Goal: Task Accomplishment & Management: Manage account settings

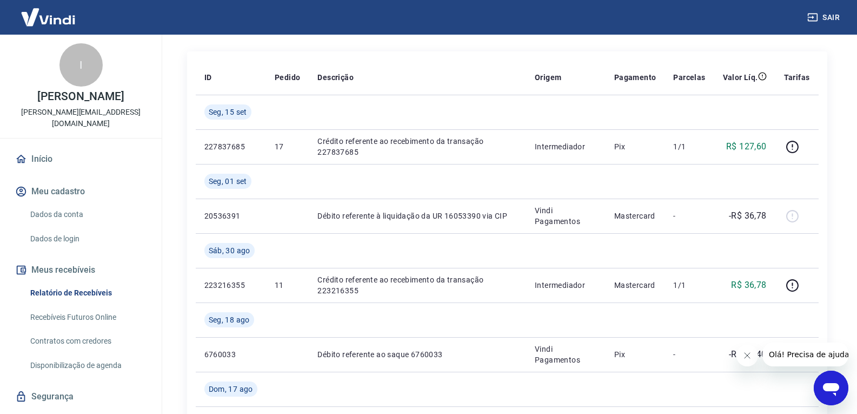
scroll to position [90, 0]
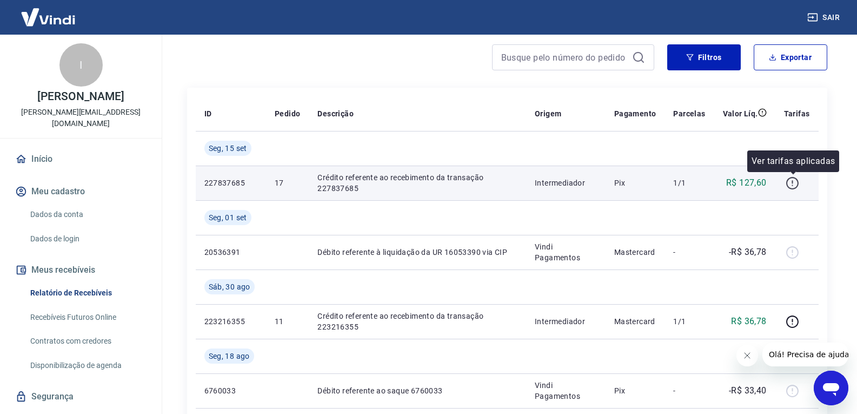
click at [795, 177] on icon "button" at bounding box center [792, 183] width 12 height 12
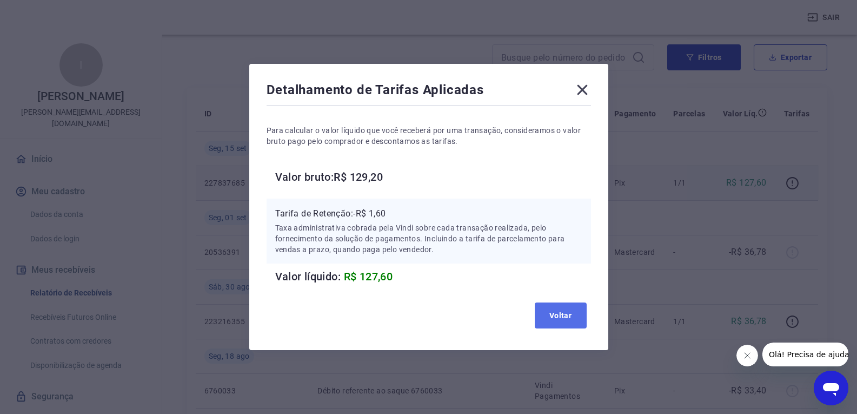
click at [579, 310] on button "Voltar" at bounding box center [561, 315] width 52 height 26
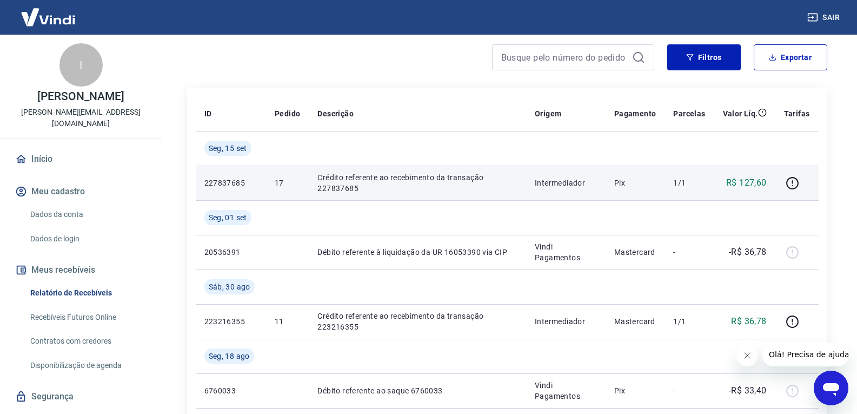
scroll to position [0, 0]
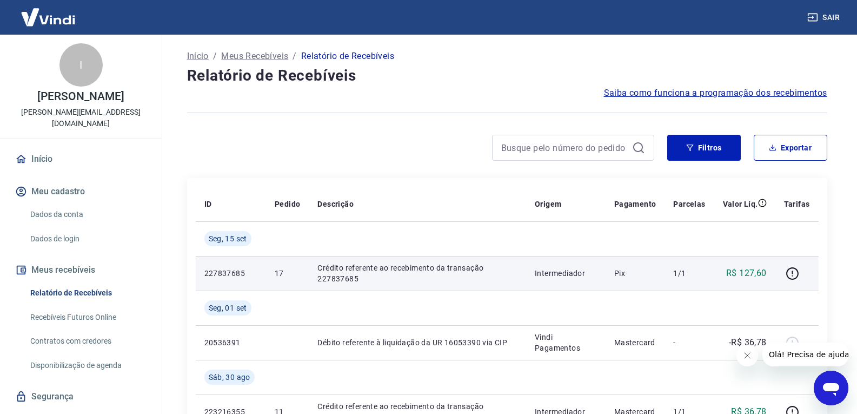
click at [241, 274] on p "227837685" at bounding box center [230, 273] width 53 height 11
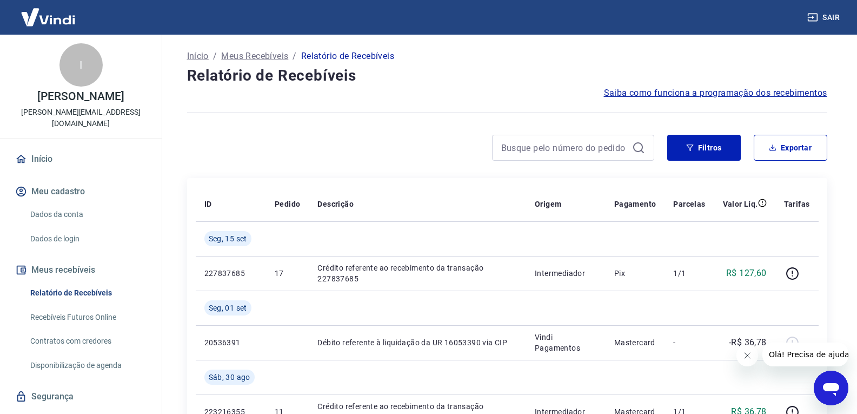
click at [669, 91] on span "Saiba como funciona a programação dos recebimentos" at bounding box center [715, 93] width 223 height 13
click at [90, 203] on link "Dados da conta" at bounding box center [87, 214] width 123 height 22
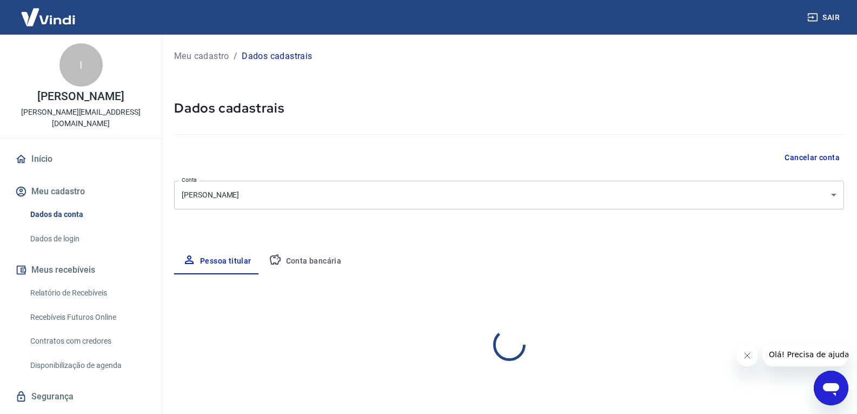
select select "SP"
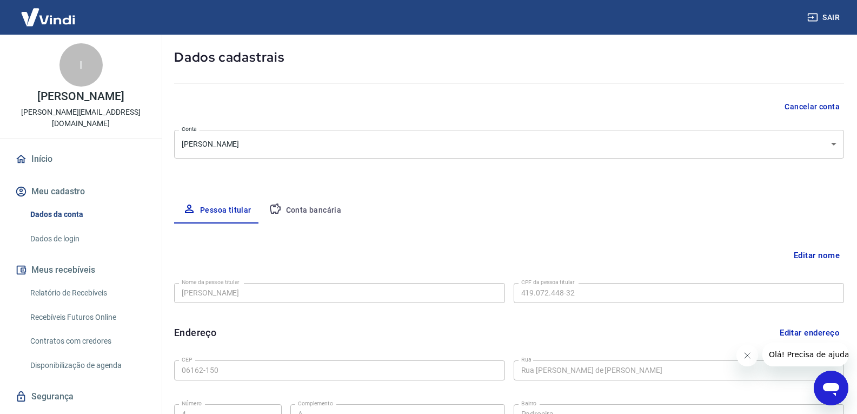
scroll to position [8, 0]
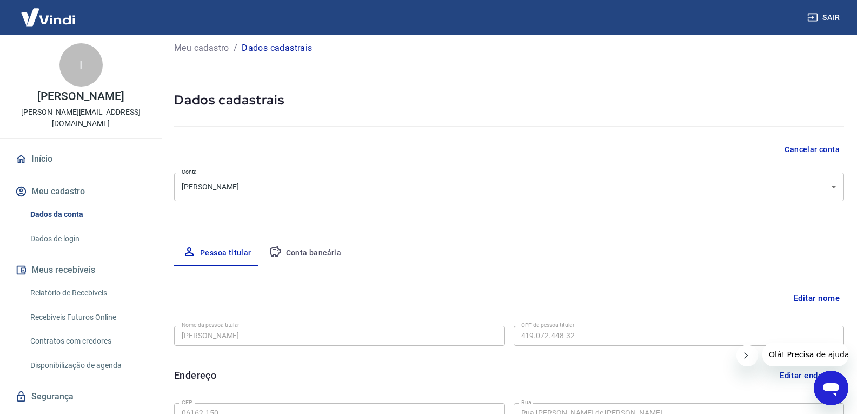
click at [299, 250] on button "Conta bancária" at bounding box center [305, 253] width 90 height 26
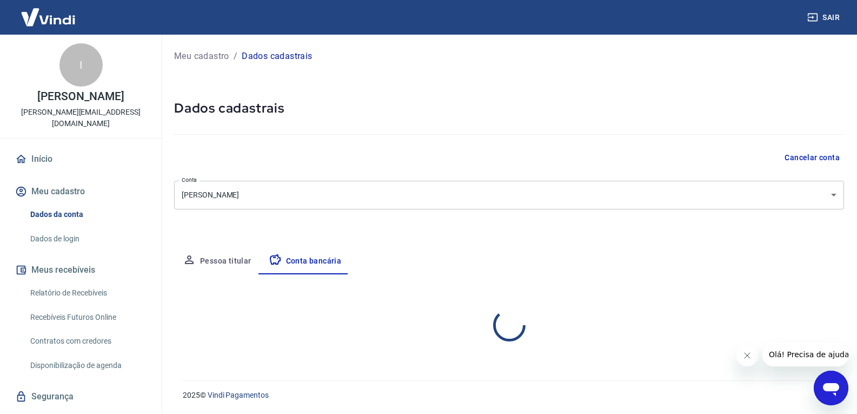
scroll to position [0, 0]
select select "1"
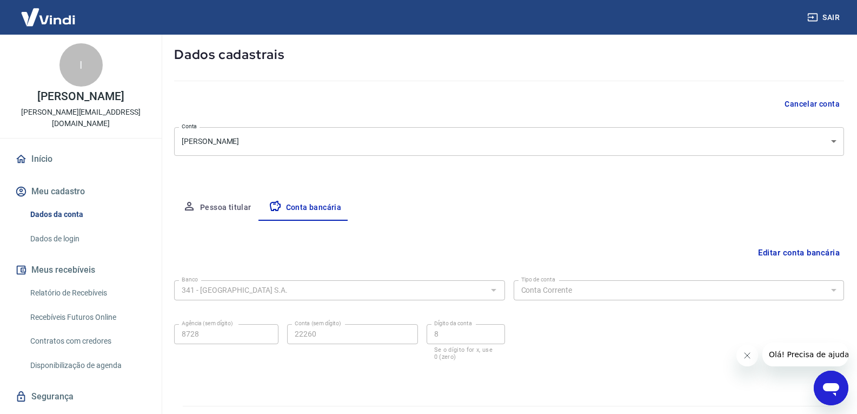
scroll to position [79, 0]
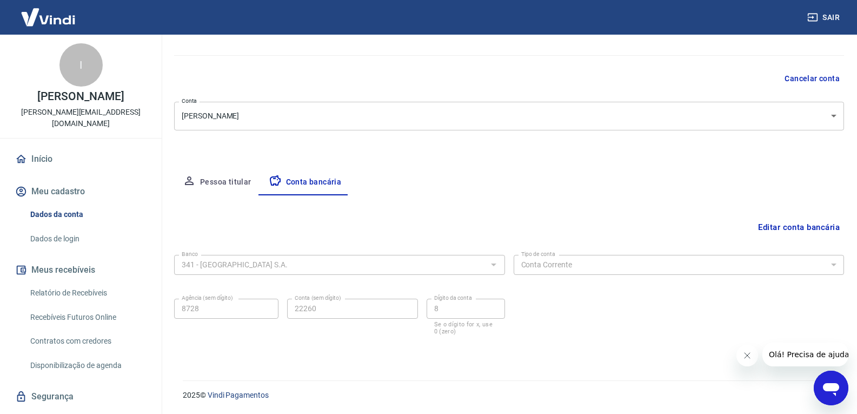
click at [796, 230] on button "Editar conta bancária" at bounding box center [799, 227] width 90 height 21
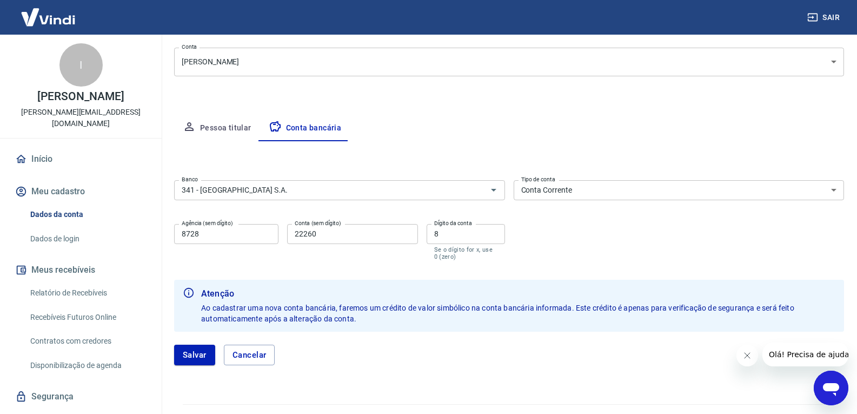
scroll to position [157, 0]
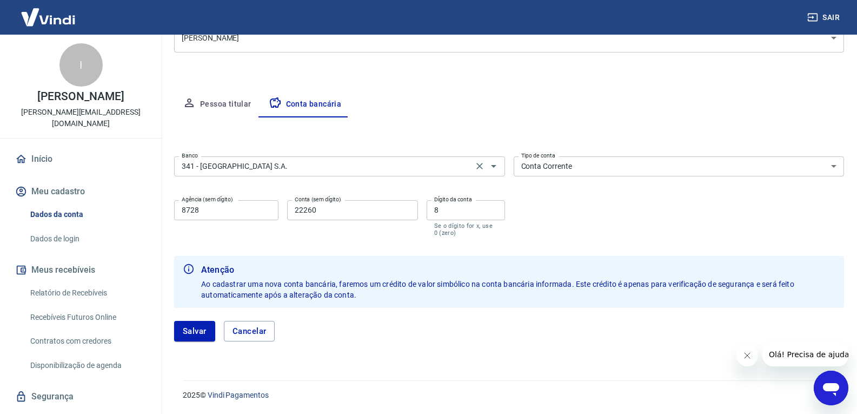
click at [337, 158] on div "341 - [GEOGRAPHIC_DATA] S.A. Banco" at bounding box center [339, 166] width 331 height 20
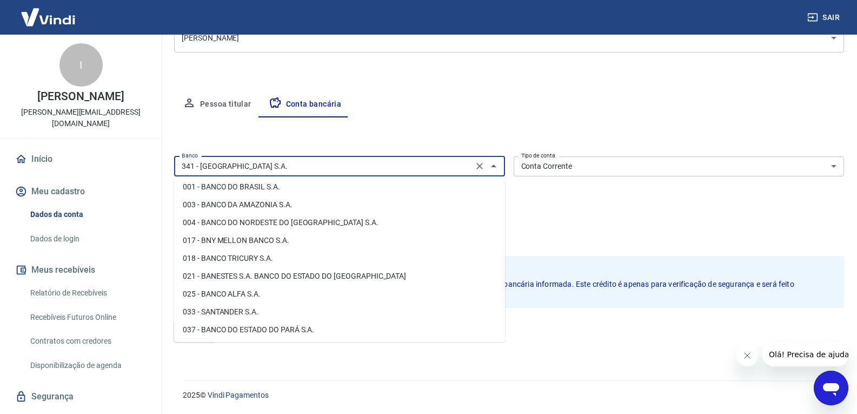
scroll to position [0, 0]
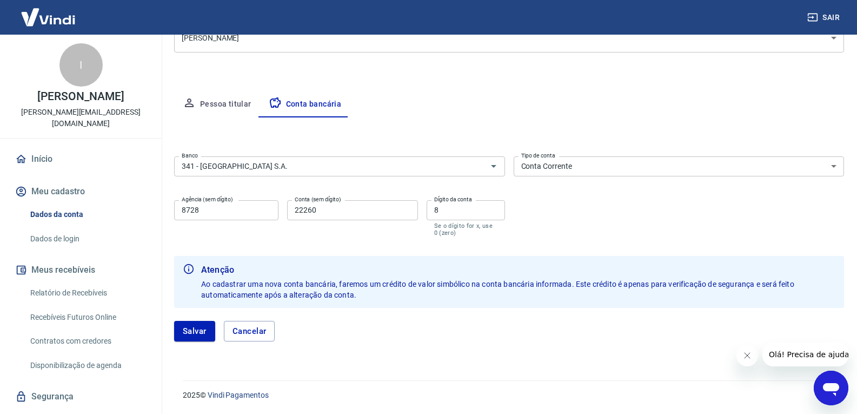
click at [680, 221] on div "Banco 341 - ITAÚ UNIBANCO S.A. Banco Tipo de conta Conta Corrente Conta Poupanç…" at bounding box center [509, 195] width 670 height 87
click at [274, 327] on button "Cancelar" at bounding box center [249, 331] width 51 height 21
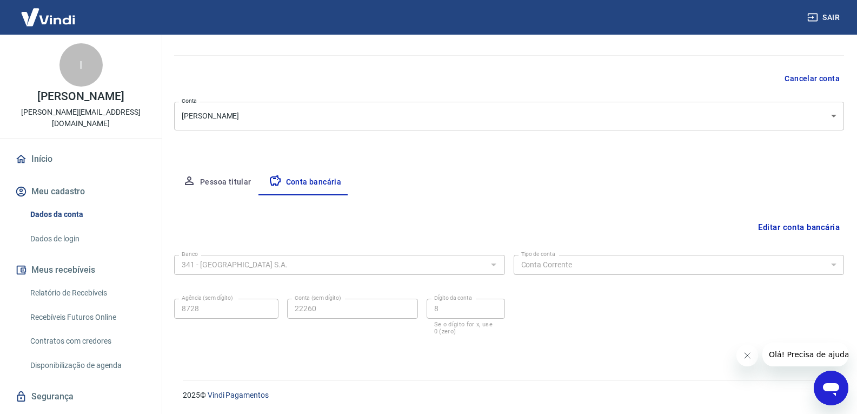
scroll to position [79, 0]
click at [79, 147] on link "Início" at bounding box center [81, 159] width 136 height 24
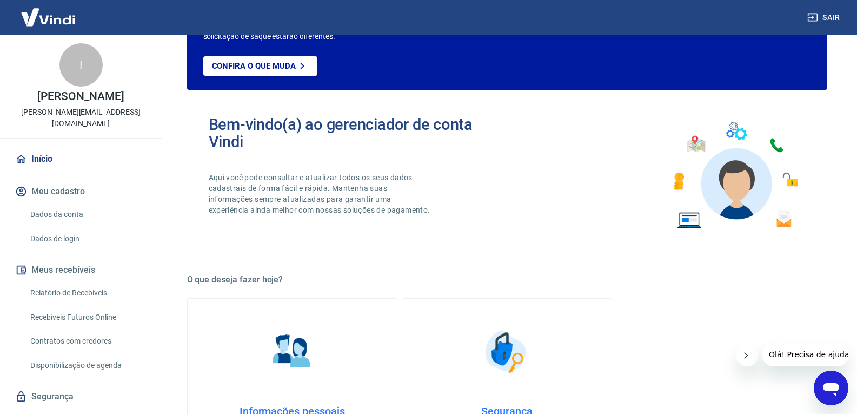
scroll to position [541, 0]
